Goal: Information Seeking & Learning: Learn about a topic

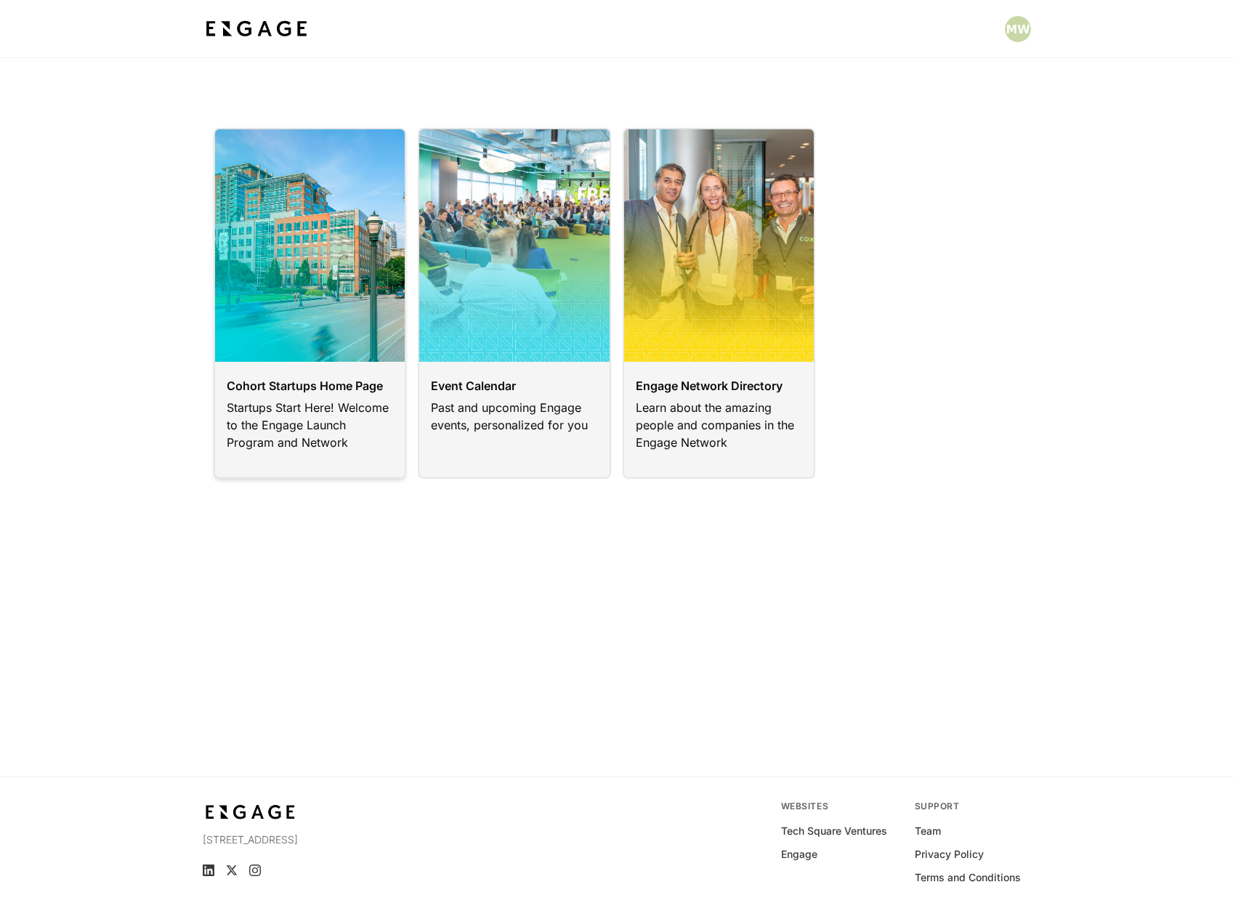
click at [309, 416] on link at bounding box center [310, 303] width 193 height 351
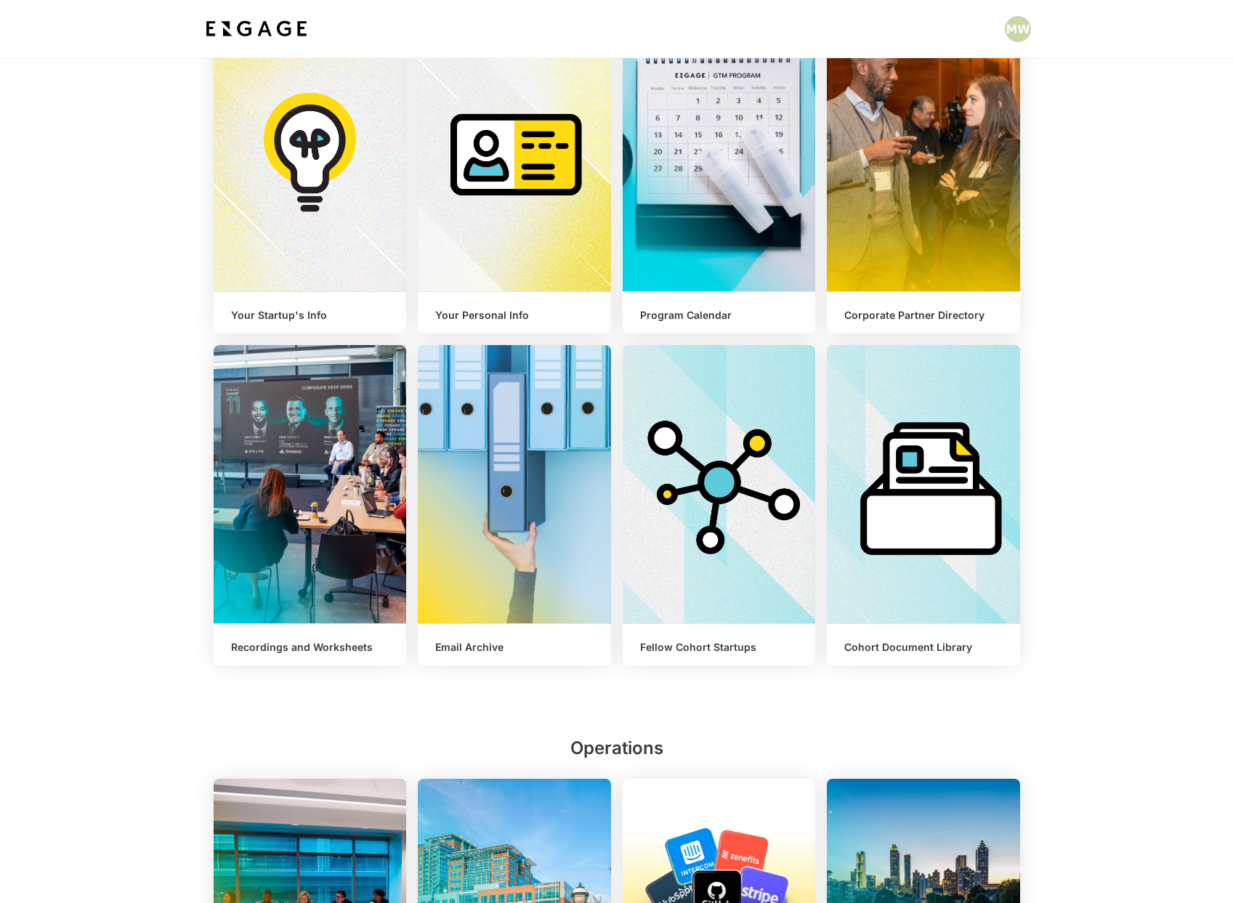
scroll to position [313, 0]
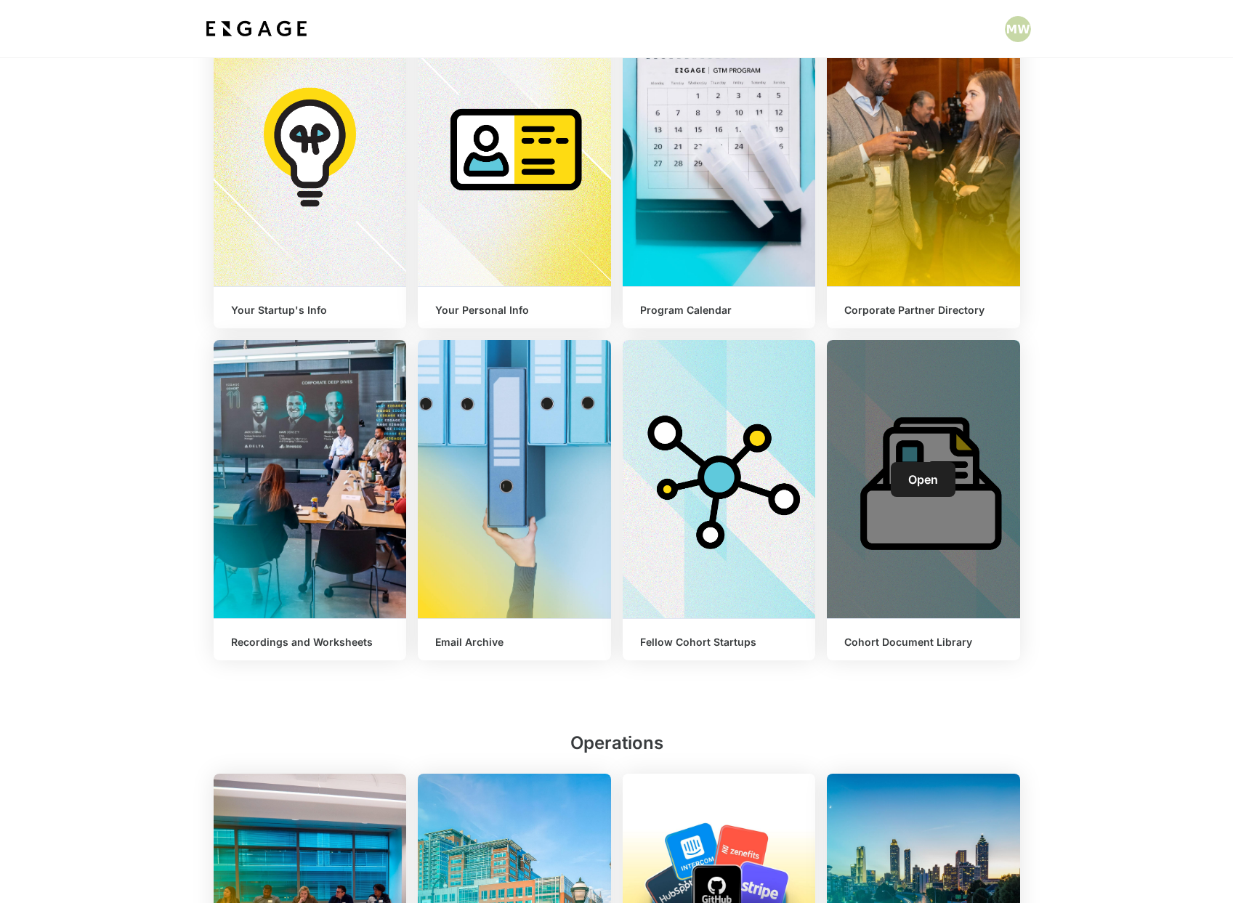
click at [921, 481] on span "Open" at bounding box center [923, 479] width 30 height 15
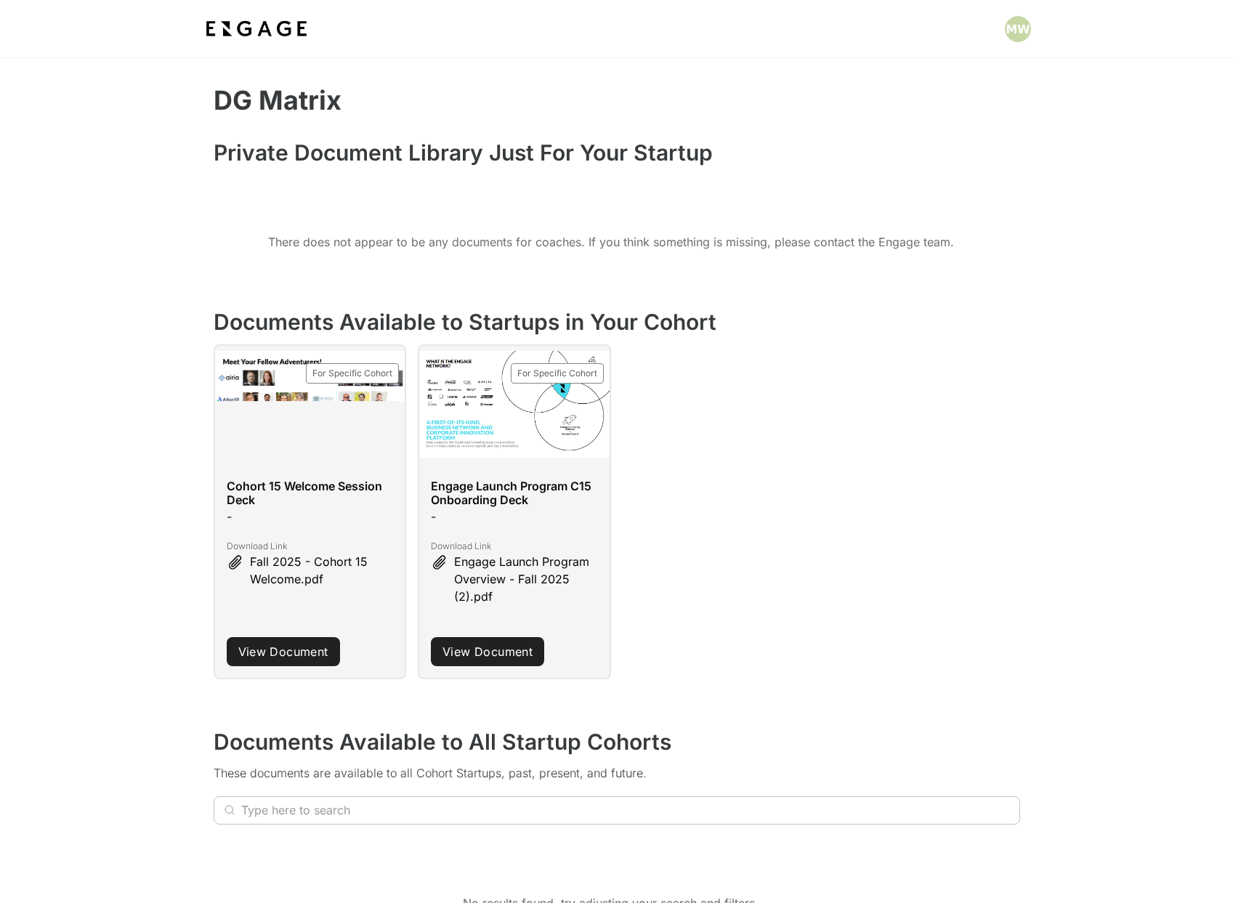
scroll to position [44, 0]
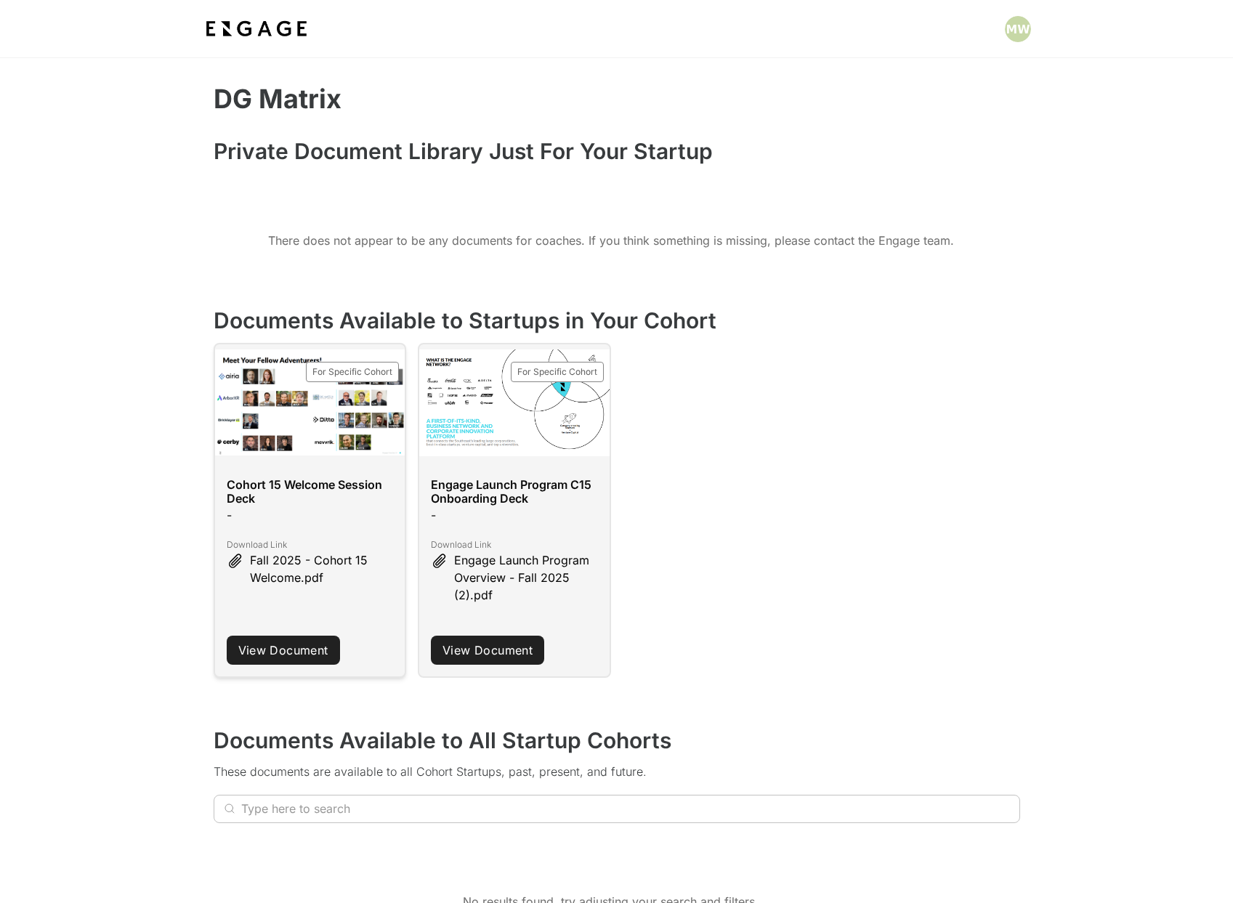
click at [291, 552] on span "Fall 2025 - Cohort 15 Welcome.pdf" at bounding box center [322, 569] width 144 height 35
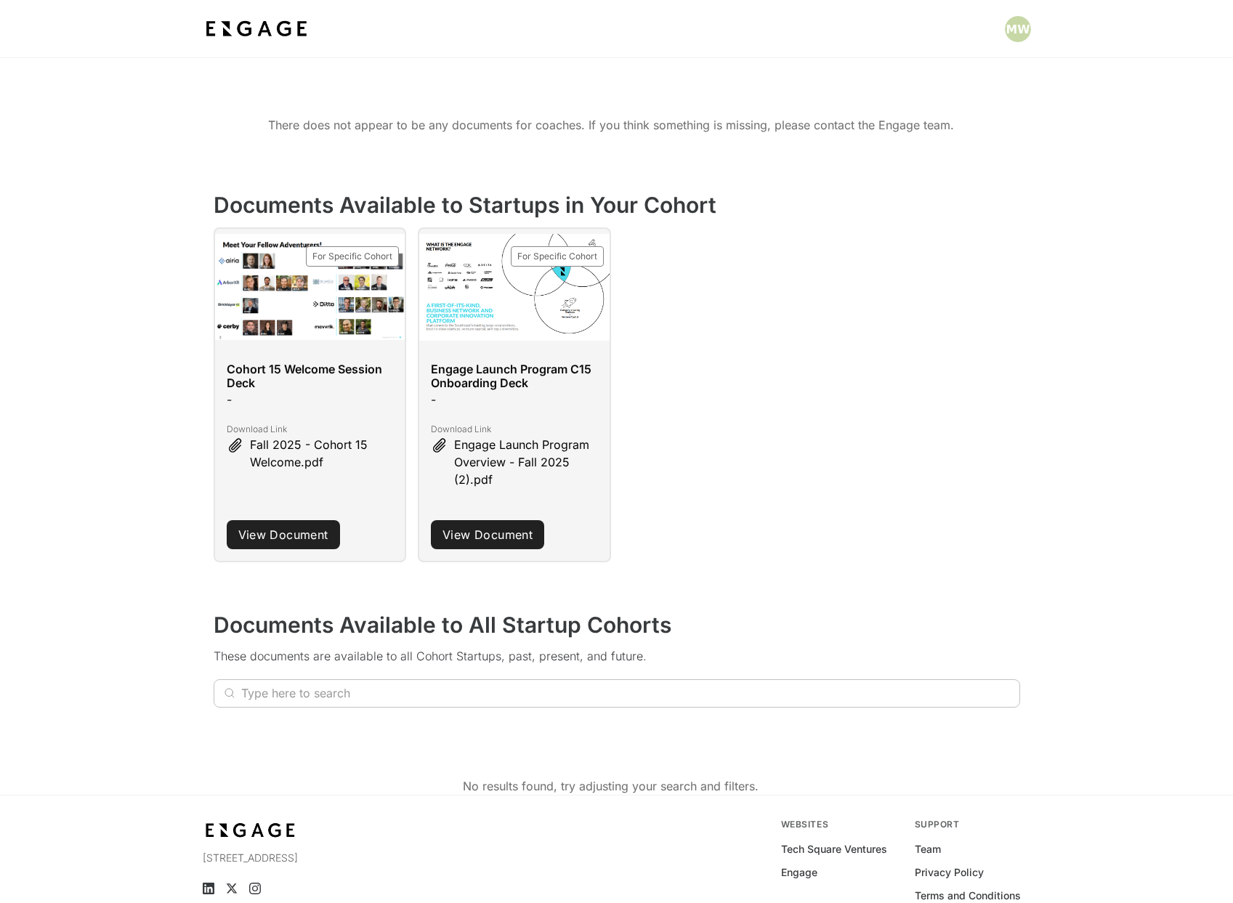
scroll to position [158, 0]
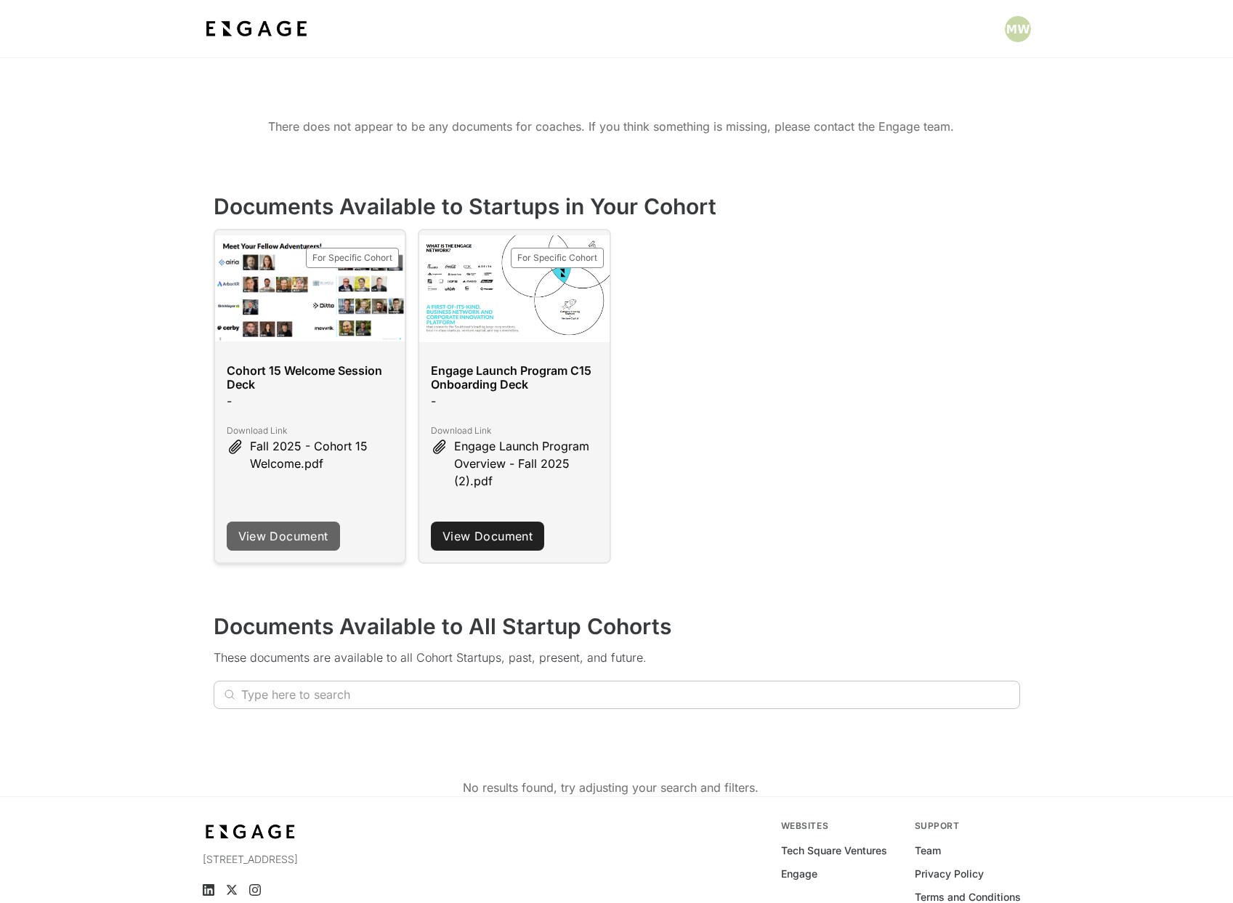
click at [315, 545] on link "View Document" at bounding box center [283, 536] width 113 height 29
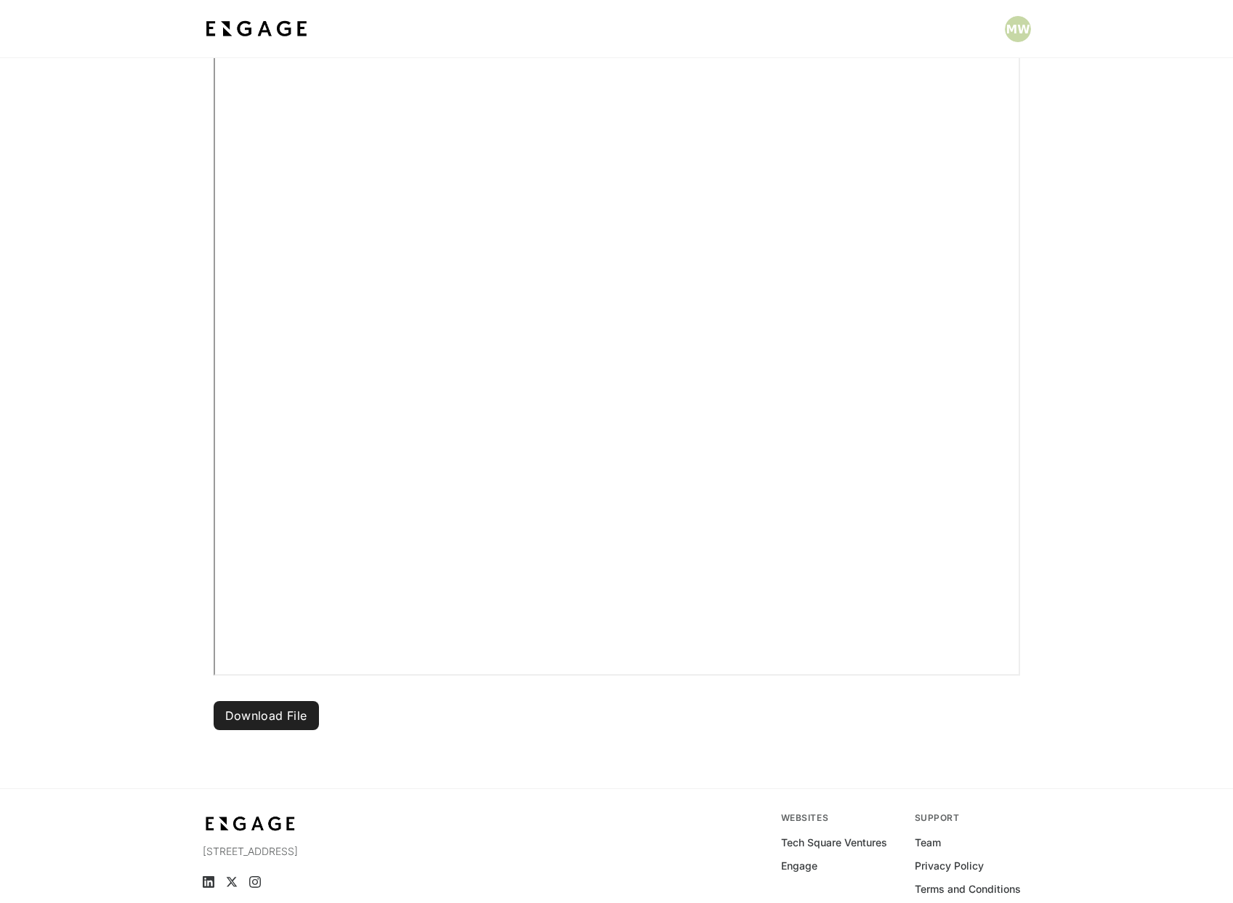
scroll to position [279, 0]
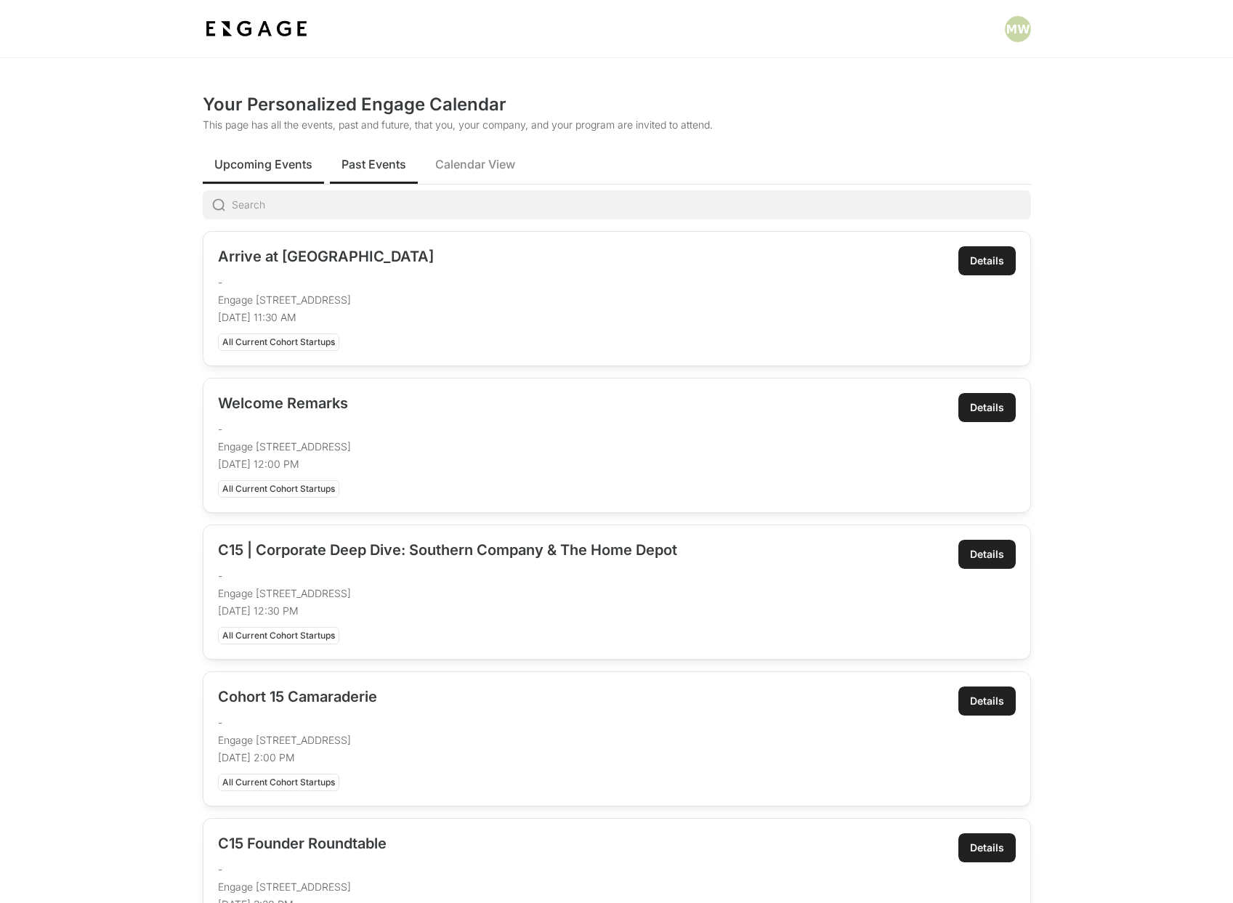
click at [383, 166] on span "Past Events" at bounding box center [374, 164] width 65 height 17
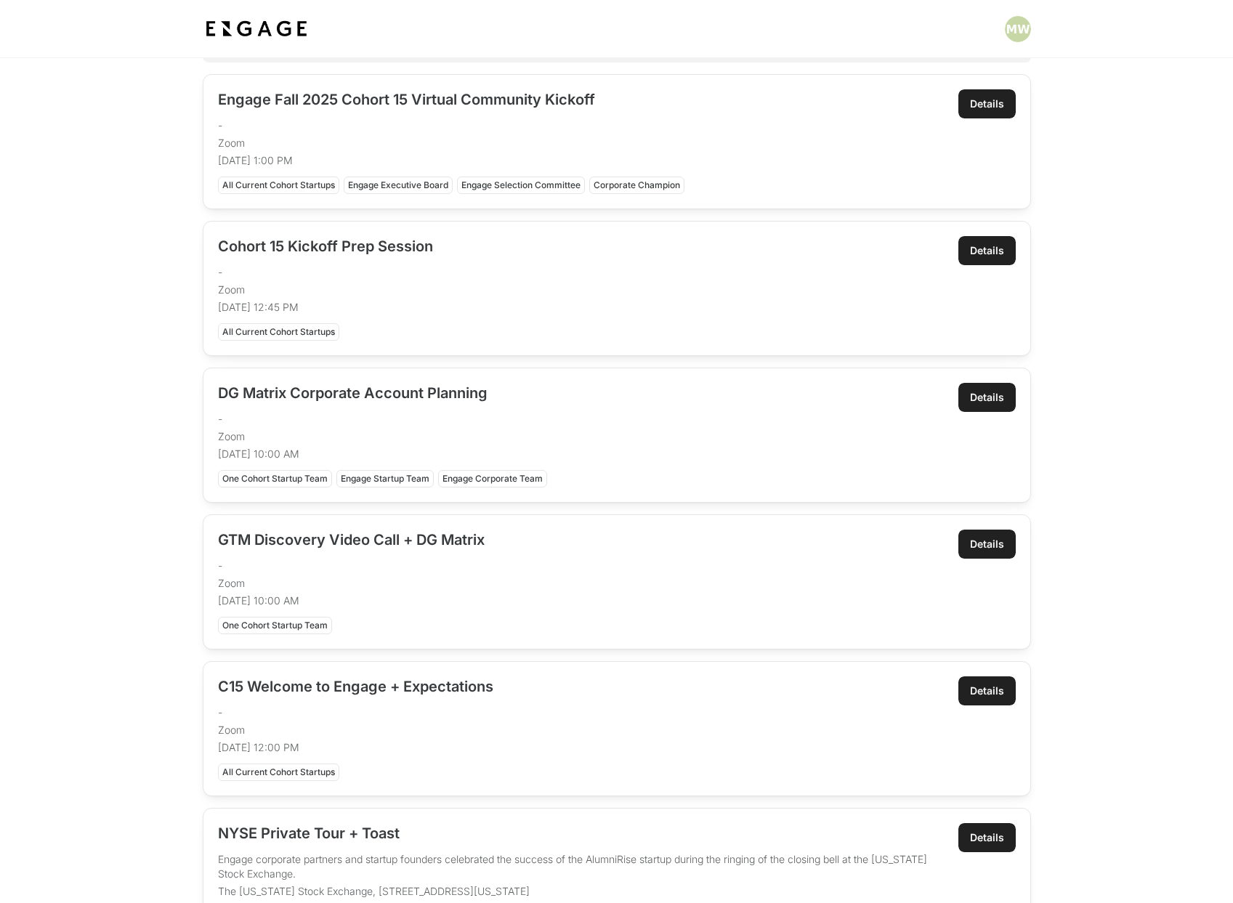
scroll to position [158, 0]
click at [985, 400] on div "Details" at bounding box center [987, 396] width 34 height 15
